Goal: Task Accomplishment & Management: Manage account settings

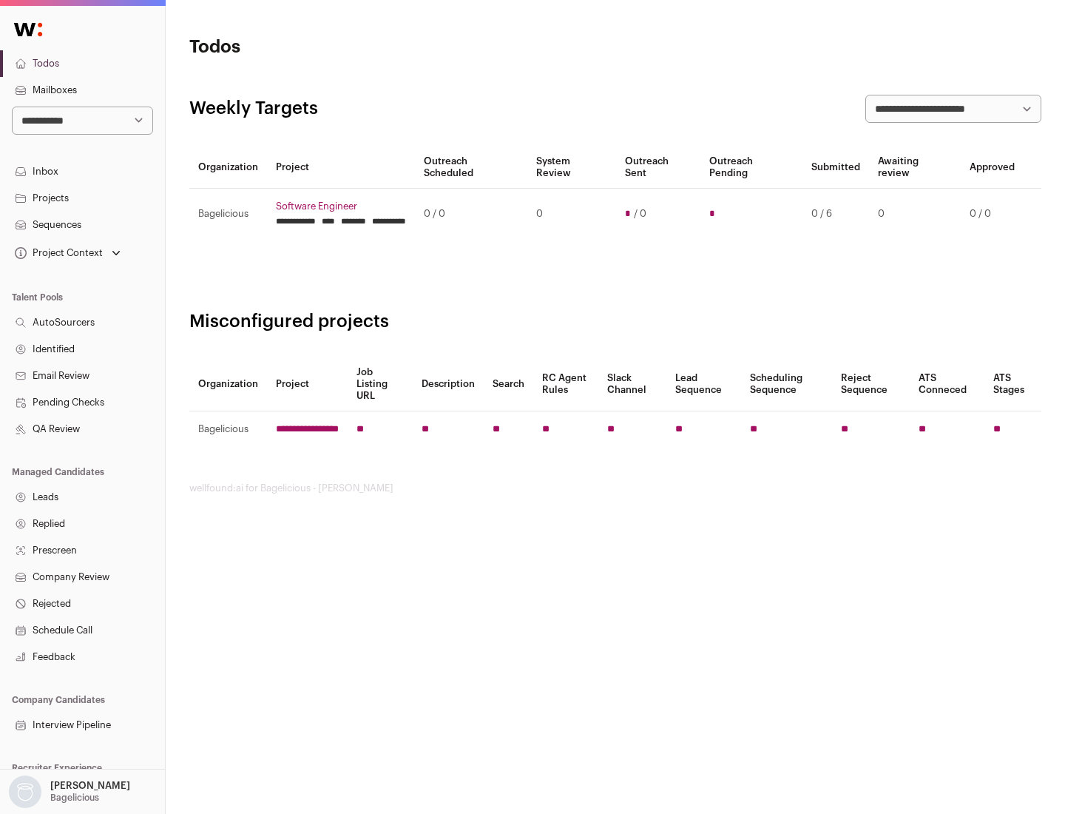
click at [82, 197] on link "Projects" at bounding box center [82, 198] width 165 height 27
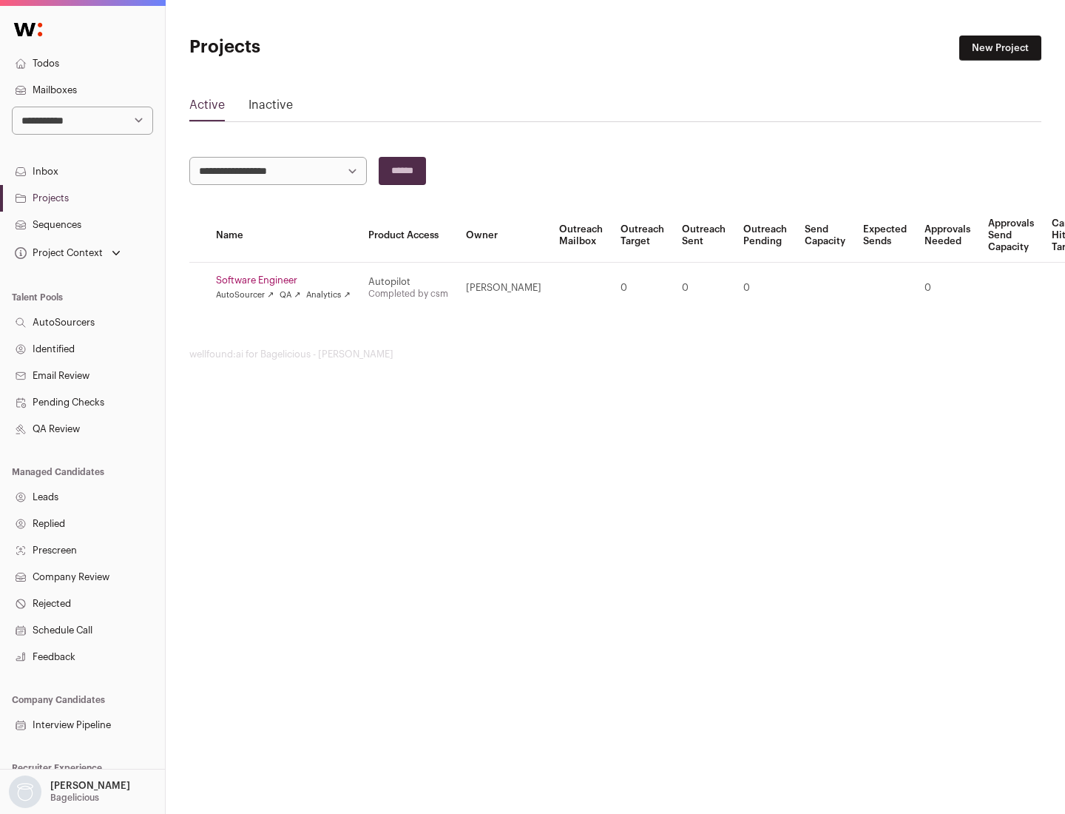
click at [288, 280] on link "Software Engineer" at bounding box center [283, 280] width 135 height 12
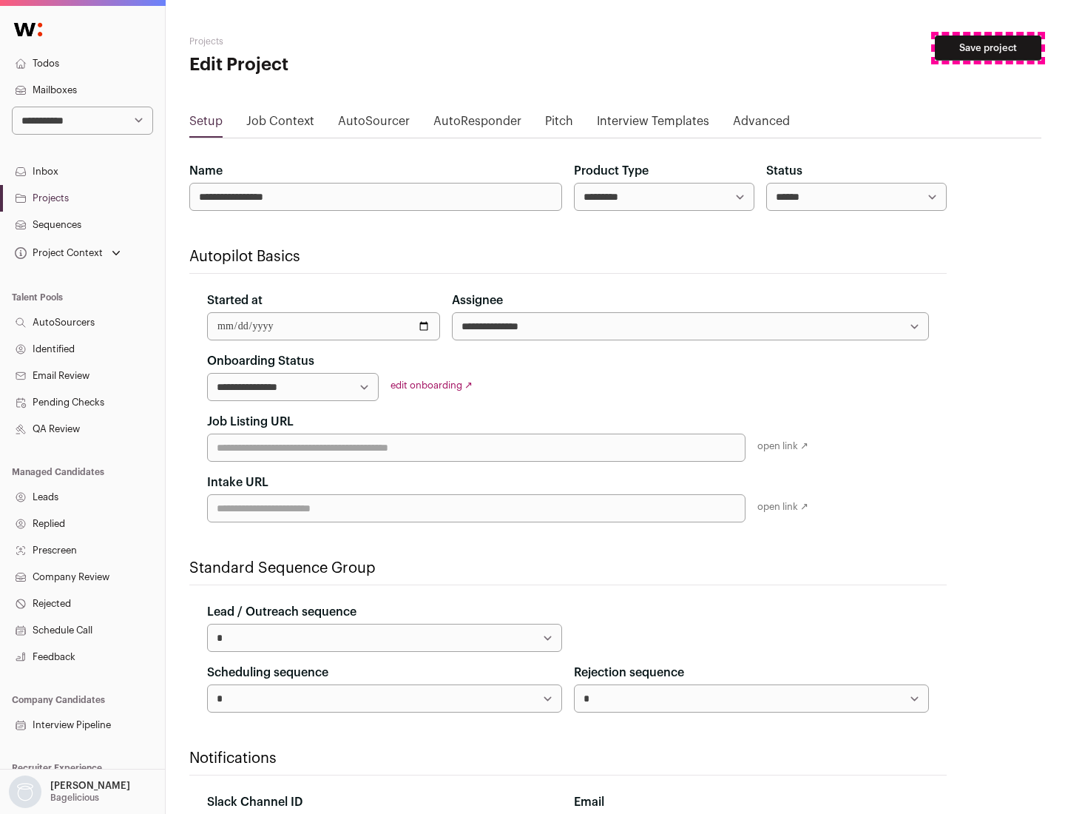
click at [988, 48] on button "Save project" at bounding box center [988, 48] width 107 height 25
